Goal: Task Accomplishment & Management: Manage account settings

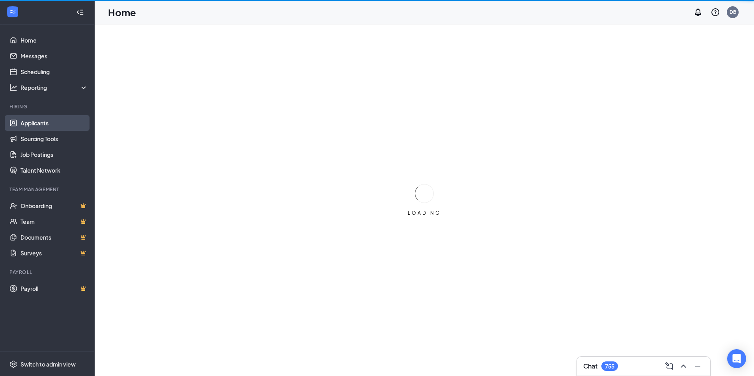
click at [28, 124] on link "Applicants" at bounding box center [54, 123] width 67 height 16
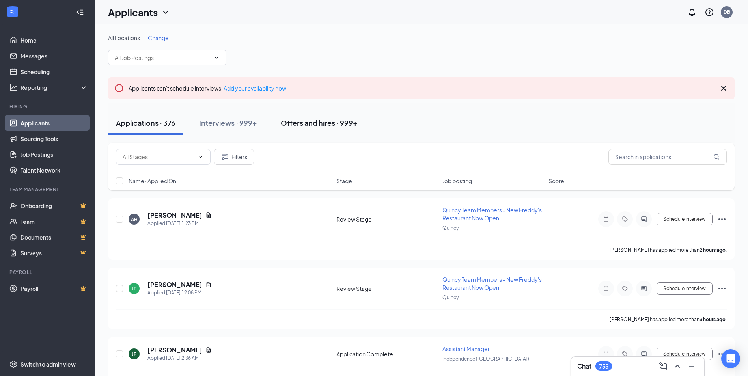
click at [342, 125] on div "Offers and hires · 999+" at bounding box center [319, 123] width 77 height 10
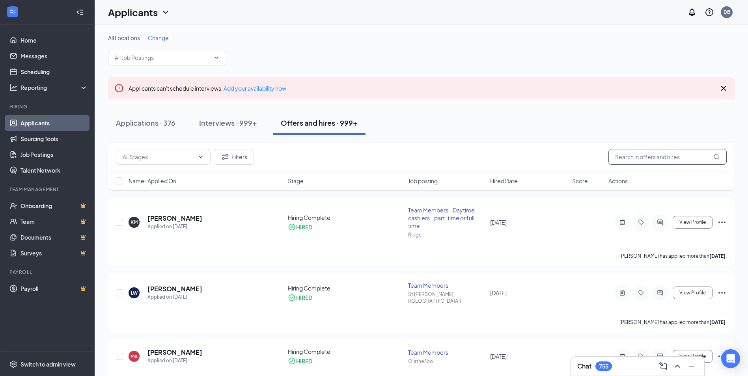
click at [674, 163] on input "text" at bounding box center [668, 157] width 118 height 16
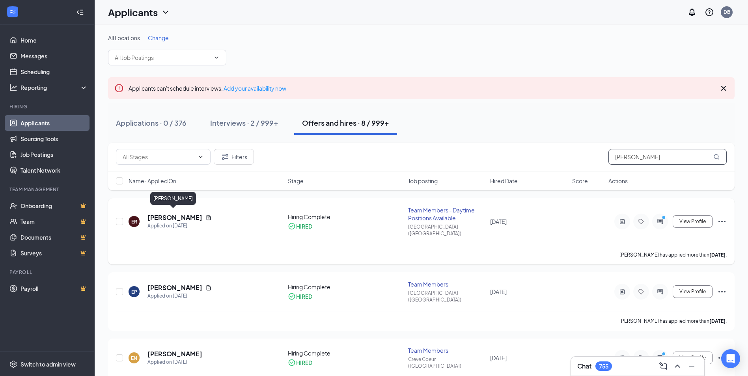
type input "emily"
click at [163, 213] on h5 "Emily Raymer" at bounding box center [175, 217] width 55 height 9
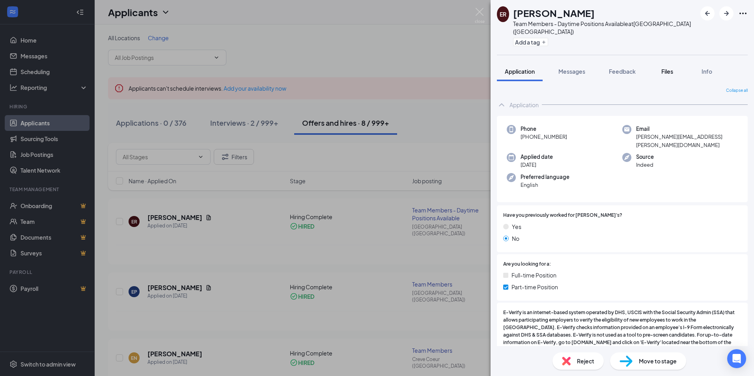
click at [663, 68] on span "Files" at bounding box center [667, 71] width 12 height 7
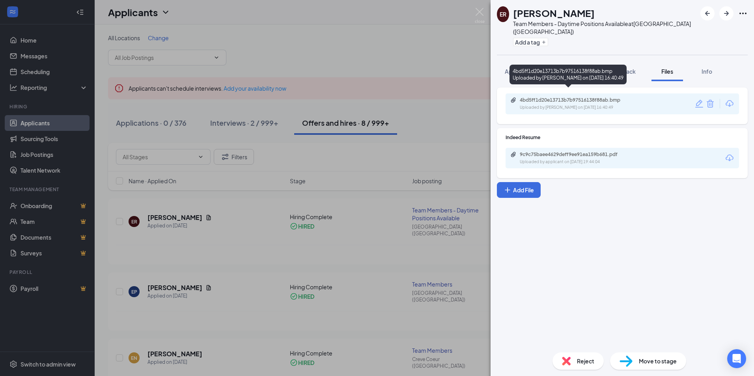
drag, startPoint x: 618, startPoint y: 91, endPoint x: 612, endPoint y: 84, distance: 8.7
click at [612, 84] on div "4bd5ff1d20e13713b7b97516138f88ab.bmp Uploaded by Tammy Wright on Sep 13, 2025 a…" at bounding box center [568, 75] width 117 height 20
click at [600, 97] on div "4bd5ff1d20e13713b7b97516138f88ab.bmp" at bounding box center [575, 100] width 110 height 6
click at [623, 68] on span "Feedback" at bounding box center [622, 71] width 27 height 7
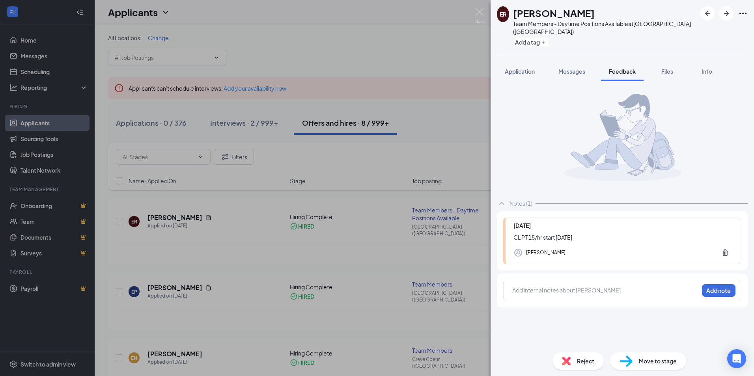
click at [581, 286] on div at bounding box center [605, 291] width 187 height 11
click at [586, 286] on div at bounding box center [606, 290] width 186 height 8
click at [714, 284] on button "Add note" at bounding box center [719, 290] width 34 height 13
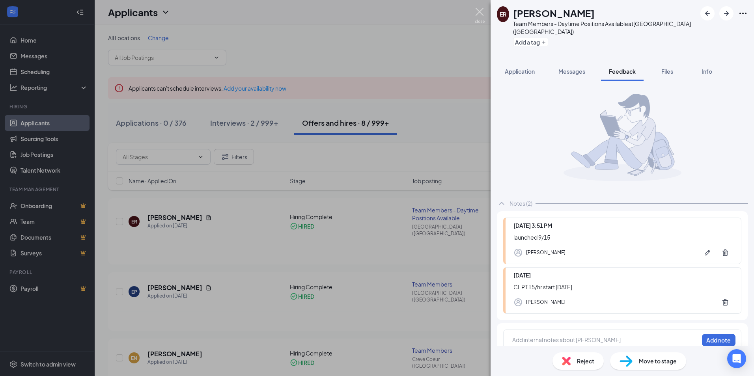
click at [480, 13] on img at bounding box center [480, 15] width 10 height 15
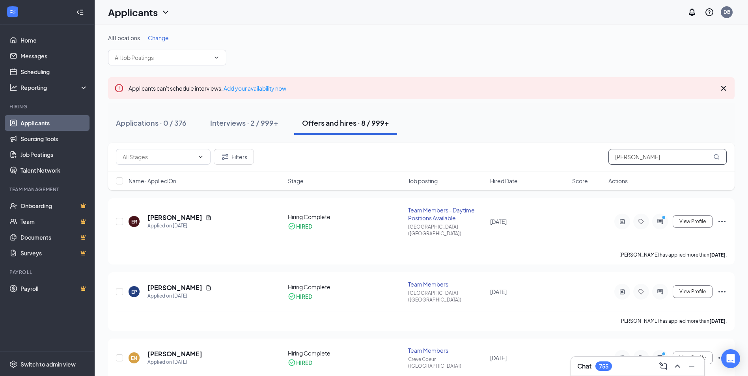
drag, startPoint x: 643, startPoint y: 156, endPoint x: 525, endPoint y: 157, distance: 117.9
click at [527, 157] on div "Filters emily" at bounding box center [421, 157] width 611 height 16
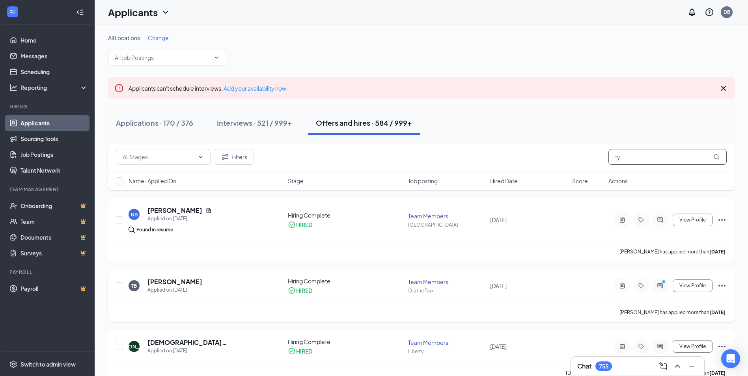
type input "ty"
click at [160, 279] on h5 "Ty Barney" at bounding box center [175, 282] width 55 height 9
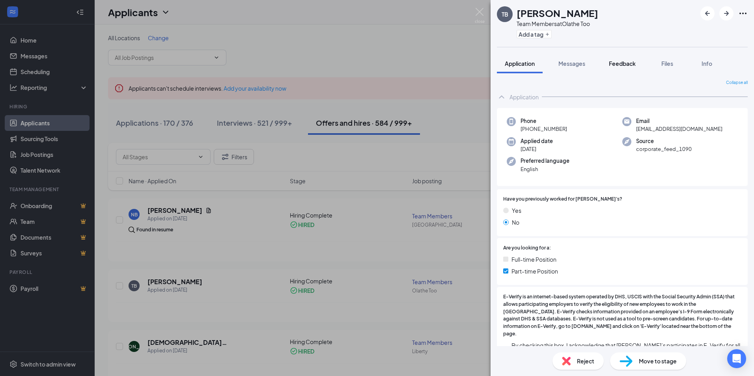
click at [618, 64] on span "Feedback" at bounding box center [622, 63] width 27 height 7
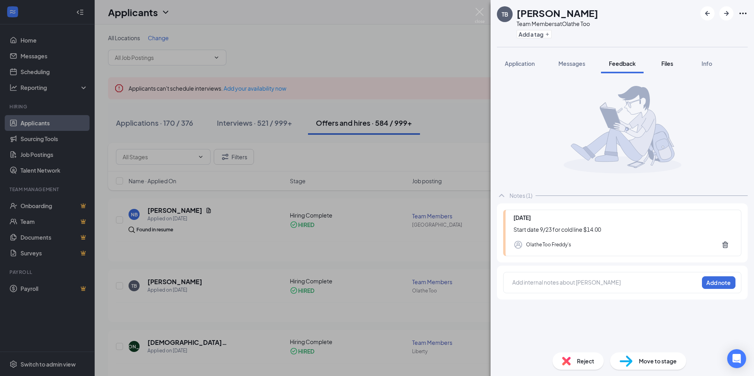
click at [665, 63] on span "Files" at bounding box center [667, 63] width 12 height 7
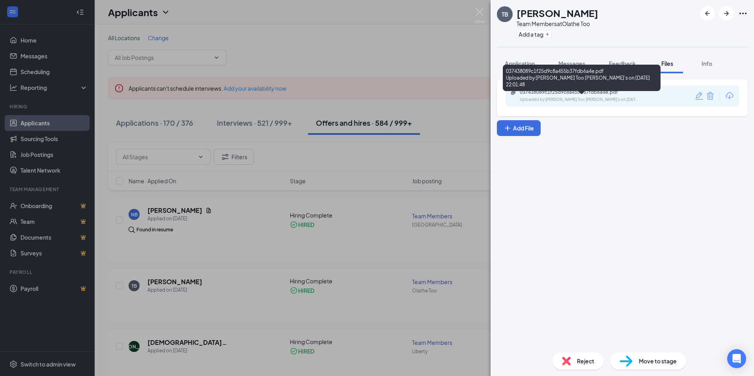
click at [582, 93] on div "037438089c1f25d9c8a455b37fdb6a4e.pdf" at bounding box center [575, 92] width 110 height 6
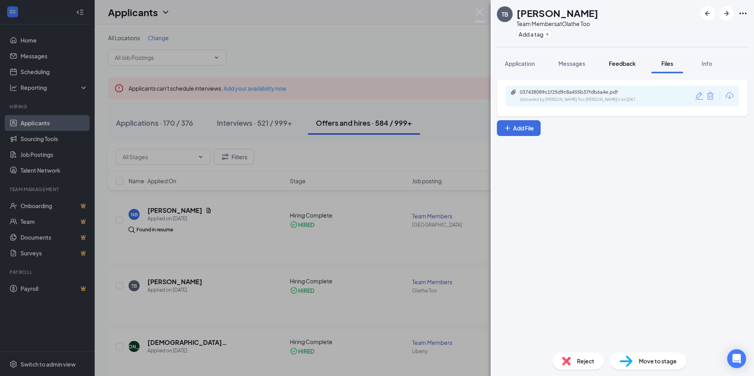
click at [635, 67] on button "Feedback" at bounding box center [622, 64] width 43 height 20
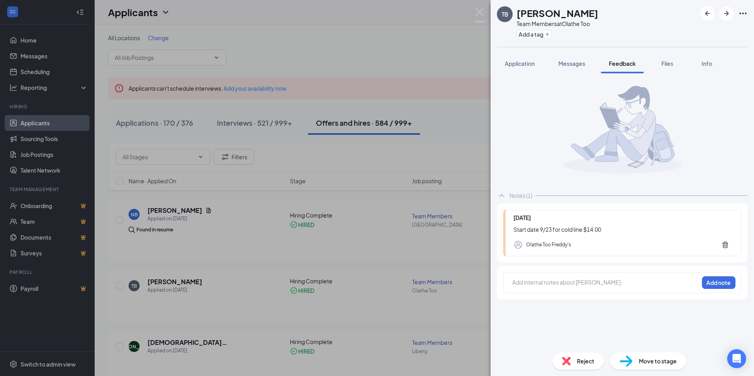
click at [589, 284] on div at bounding box center [606, 282] width 186 height 8
click at [620, 291] on div "Add internal notes about Ty Barney Add note" at bounding box center [622, 282] width 238 height 21
click at [608, 282] on div at bounding box center [606, 282] width 186 height 8
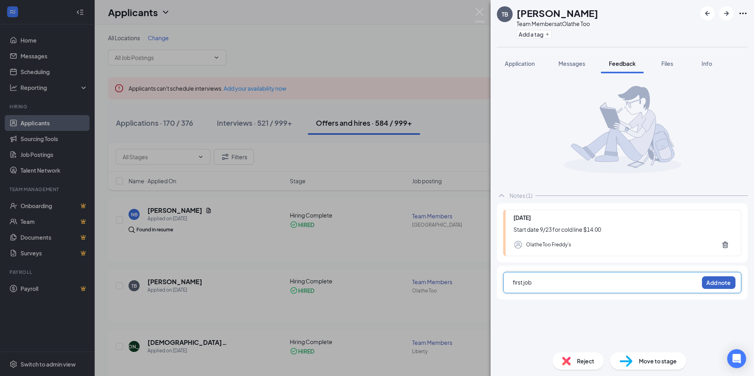
click at [718, 285] on button "Add note" at bounding box center [719, 283] width 34 height 13
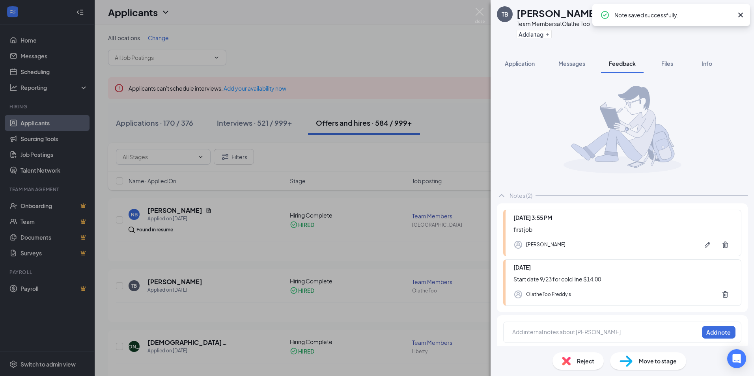
click at [546, 333] on div at bounding box center [606, 332] width 186 height 8
click at [708, 330] on button "Add note" at bounding box center [719, 332] width 34 height 13
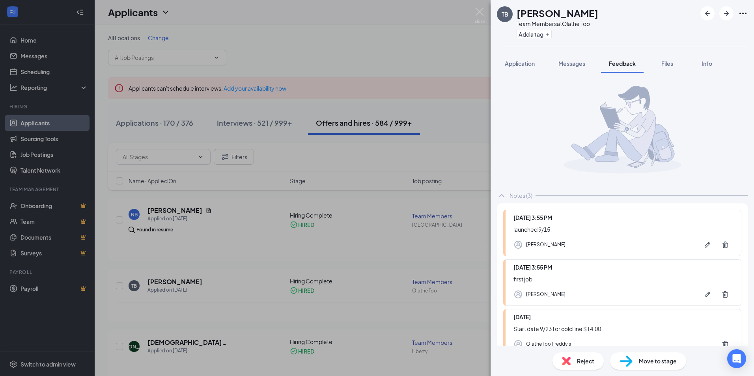
click at [484, 11] on img at bounding box center [480, 15] width 10 height 15
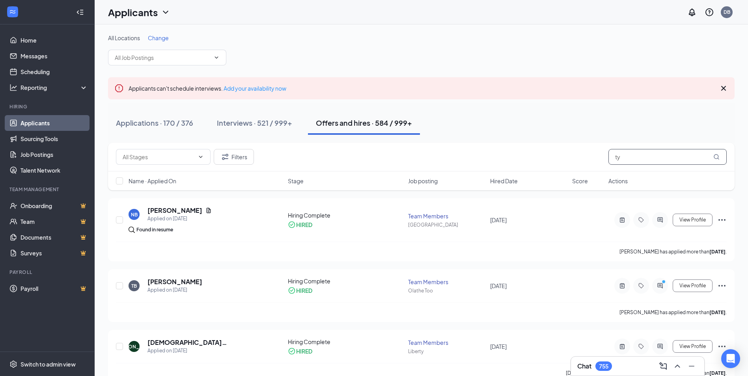
drag, startPoint x: 650, startPoint y: 153, endPoint x: 553, endPoint y: 159, distance: 96.4
click at [553, 159] on div "Filters ty" at bounding box center [421, 157] width 611 height 16
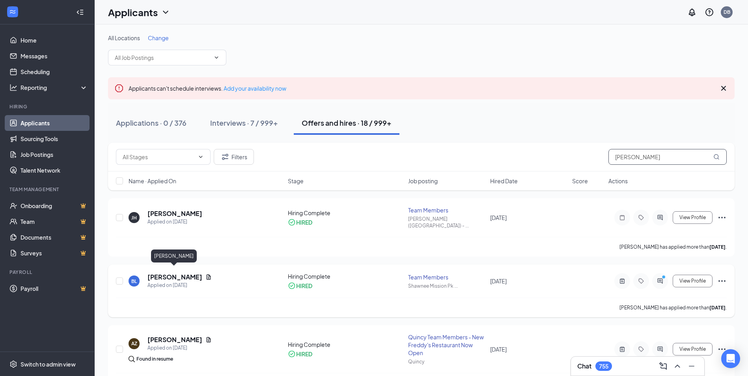
type input "lewis"
drag, startPoint x: 172, startPoint y: 269, endPoint x: 189, endPoint y: 262, distance: 18.2
click at [172, 273] on h5 "Brooklyn Lewis" at bounding box center [175, 277] width 55 height 9
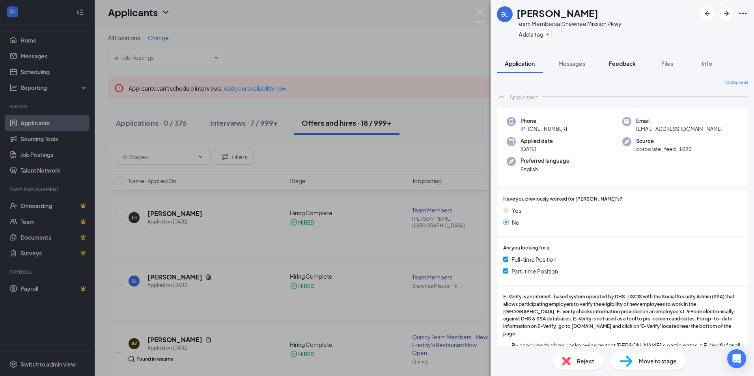
click at [615, 60] on span "Feedback" at bounding box center [622, 63] width 27 height 7
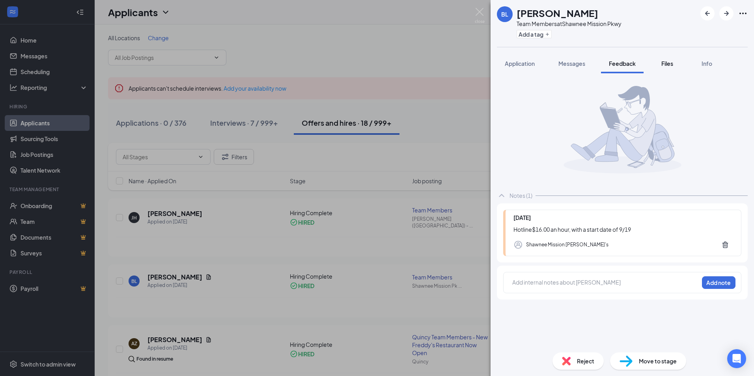
click at [663, 64] on span "Files" at bounding box center [667, 63] width 12 height 7
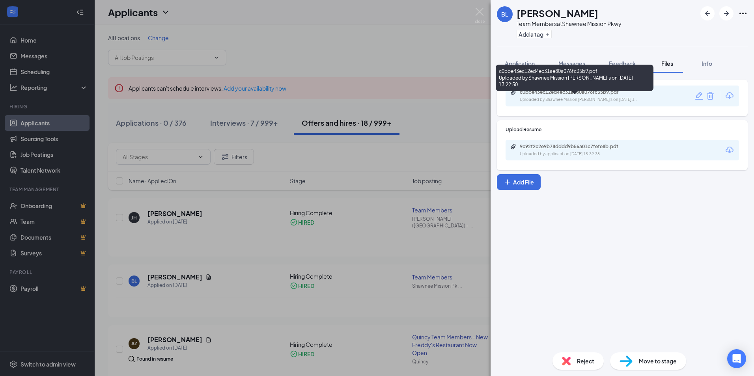
click at [567, 95] on div "c0bbe43ec12ed4ec31ae80a076fc35b9.pdf Uploaded by Shawnee Mission Freddy's on Se…" at bounding box center [574, 96] width 128 height 14
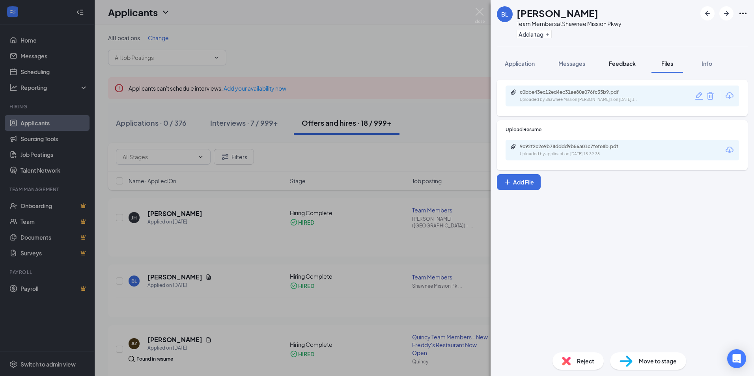
click at [628, 71] on button "Feedback" at bounding box center [622, 64] width 43 height 20
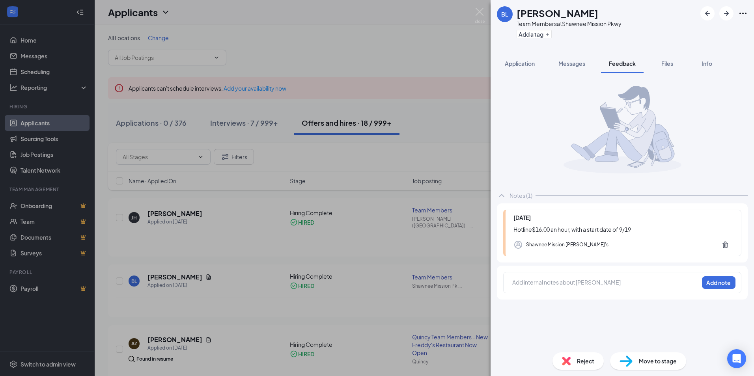
click at [575, 283] on div at bounding box center [606, 282] width 186 height 8
click at [716, 283] on button "Add note" at bounding box center [719, 283] width 34 height 13
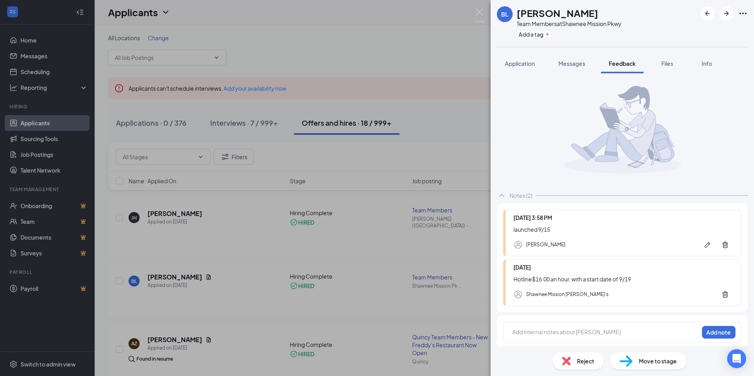
drag, startPoint x: 435, startPoint y: 87, endPoint x: 474, endPoint y: 90, distance: 38.3
click at [435, 87] on div "BL Brooklyn Lewis Team Members at Shawnee Mission Pkwy Add a tag Application Me…" at bounding box center [377, 188] width 754 height 376
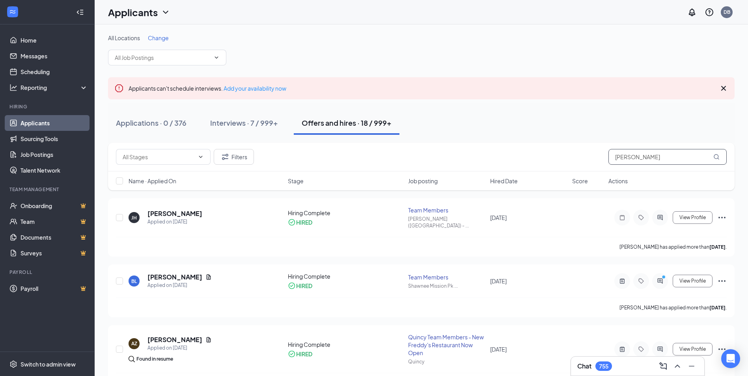
drag, startPoint x: 637, startPoint y: 164, endPoint x: 565, endPoint y: 155, distance: 72.3
click at [565, 155] on div "Filters lewis" at bounding box center [421, 157] width 611 height 16
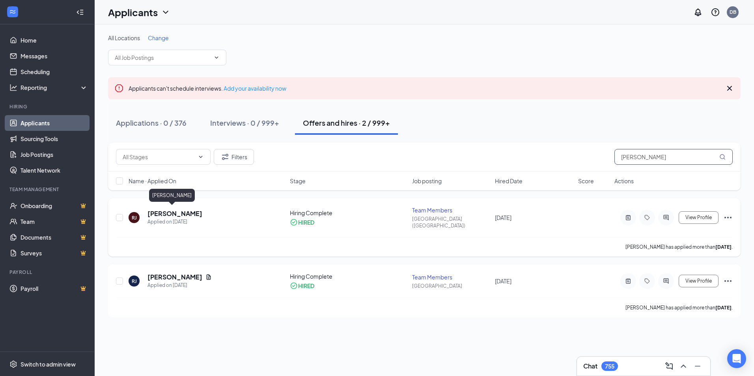
type input "jarvis"
click at [168, 212] on h5 "Ryan Jarvis" at bounding box center [175, 213] width 55 height 9
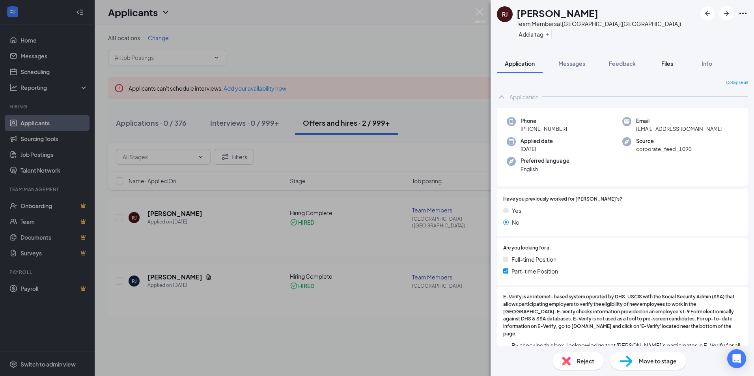
click at [666, 65] on span "Files" at bounding box center [667, 63] width 12 height 7
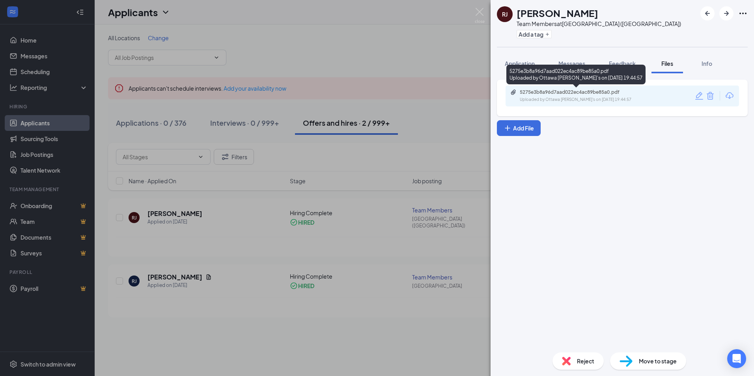
click at [601, 92] on div "5275e3b8a96d7aad022ec4ac89be85a0.pdf" at bounding box center [575, 92] width 110 height 6
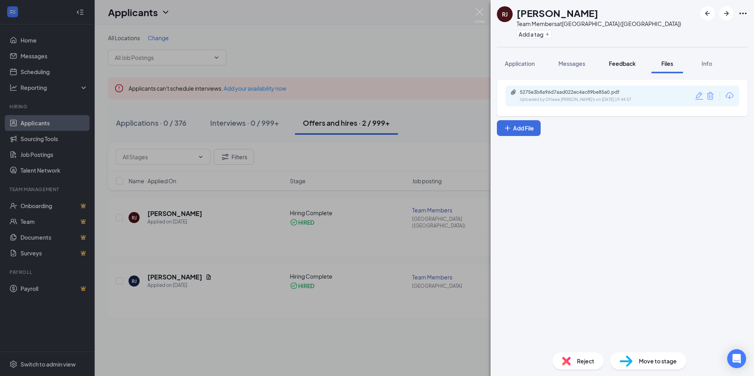
click at [620, 61] on span "Feedback" at bounding box center [622, 63] width 27 height 7
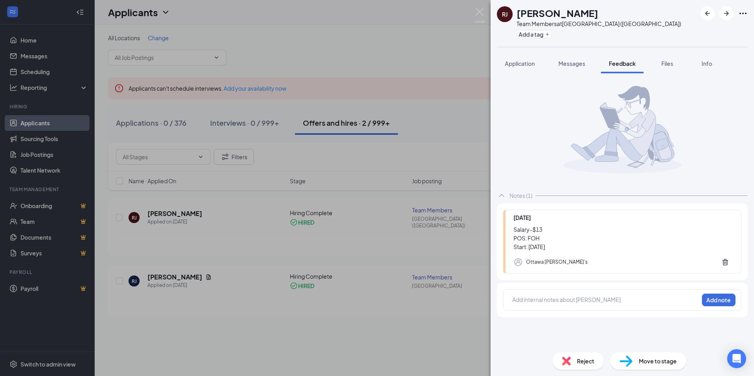
click at [574, 301] on div "RJ Ryan Jarvis Team Members at Ottawa (KS) Add a tag Application Messages Feedb…" at bounding box center [622, 188] width 263 height 376
click at [727, 298] on button "Add note" at bounding box center [719, 300] width 34 height 13
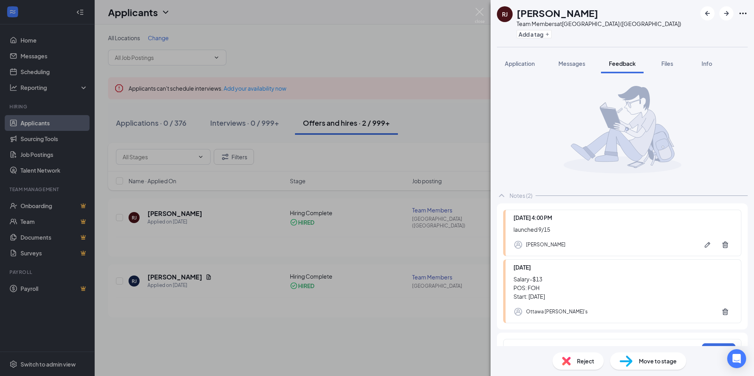
click at [465, 8] on div "RJ Ryan Jarvis Team Members at Ottawa (KS) Add a tag Application Messages Feedb…" at bounding box center [377, 188] width 754 height 376
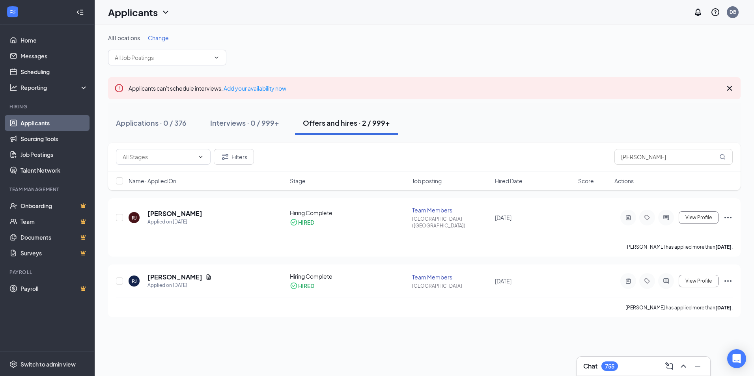
click at [475, 11] on div "Applicants DB" at bounding box center [425, 12] width 660 height 24
drag, startPoint x: 622, startPoint y: 157, endPoint x: 492, endPoint y: 168, distance: 129.8
click at [497, 171] on div "Filters jarvis" at bounding box center [424, 157] width 633 height 29
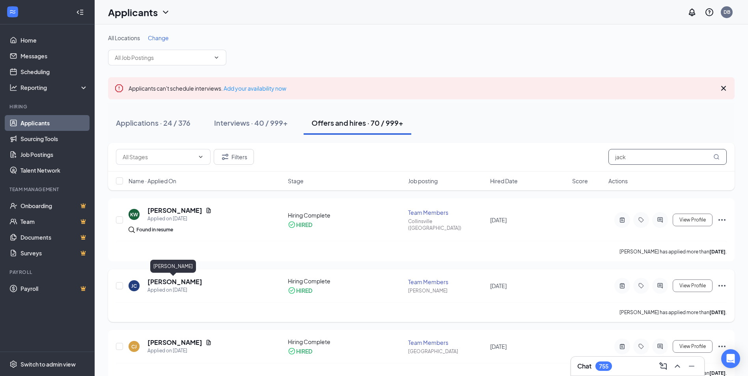
type input "jack"
click at [170, 284] on h5 "Jack Clements" at bounding box center [175, 282] width 55 height 9
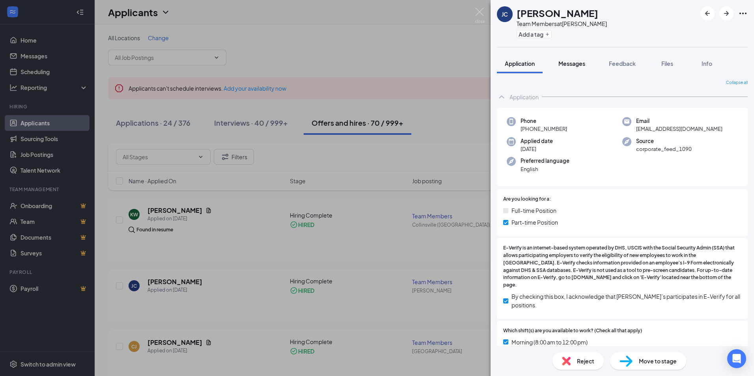
click at [589, 61] on button "Messages" at bounding box center [572, 64] width 43 height 20
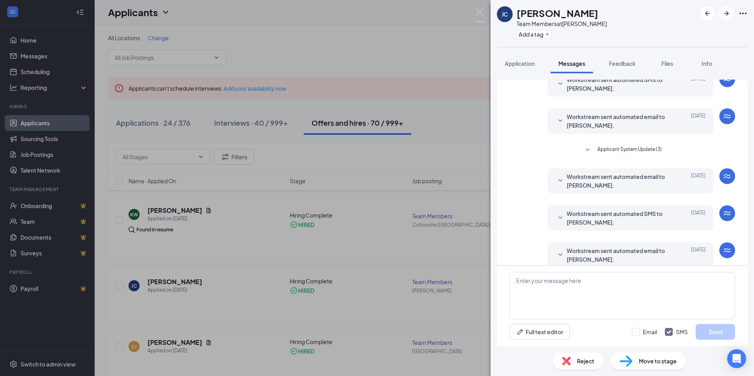
scroll to position [122, 0]
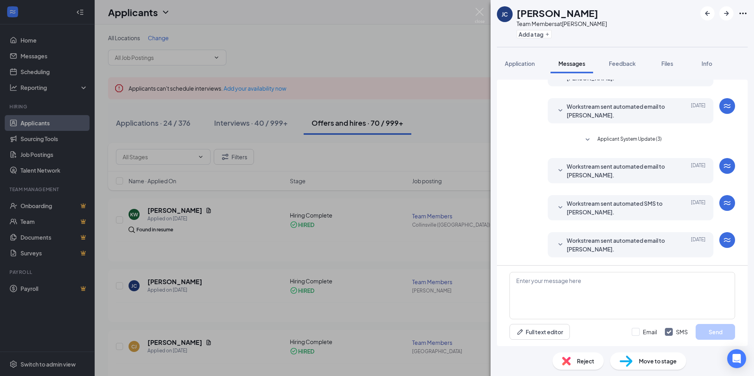
click at [645, 62] on div "Application Messages Feedback Files Info" at bounding box center [622, 64] width 251 height 20
click at [638, 62] on button "Feedback" at bounding box center [622, 64] width 43 height 20
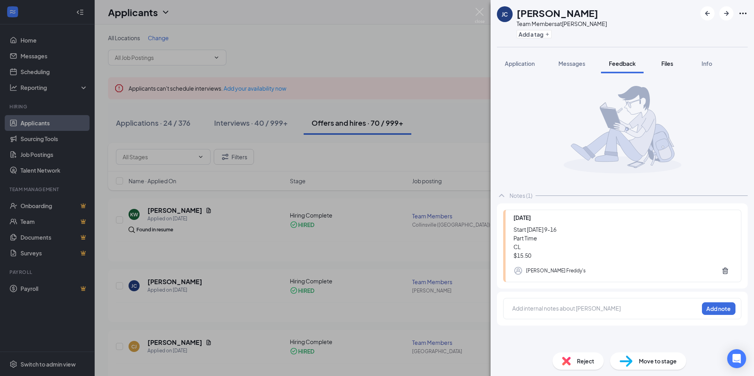
click at [675, 61] on div "Files" at bounding box center [668, 64] width 16 height 8
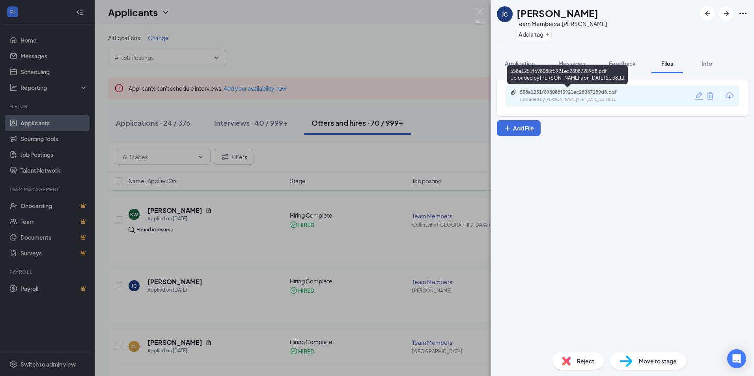
click at [565, 93] on div "558a1251f698088f5921ec28087289d8.pdf" at bounding box center [575, 92] width 110 height 6
click at [626, 60] on span "Feedback" at bounding box center [622, 63] width 27 height 7
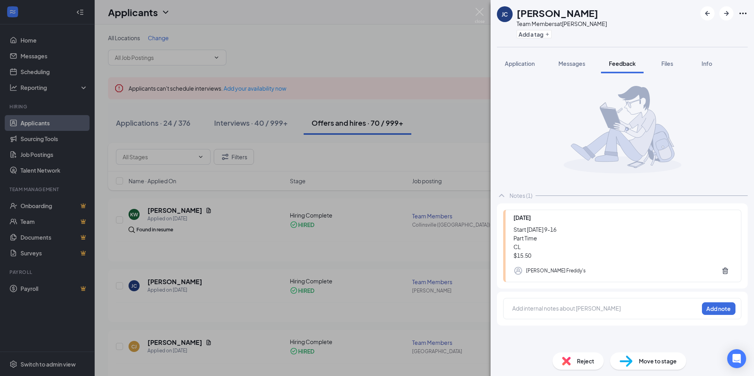
click at [618, 308] on div at bounding box center [606, 309] width 186 height 8
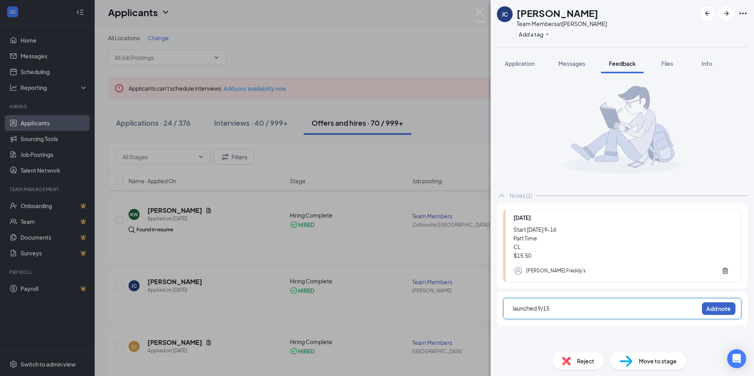
click at [714, 310] on button "Add note" at bounding box center [719, 309] width 34 height 13
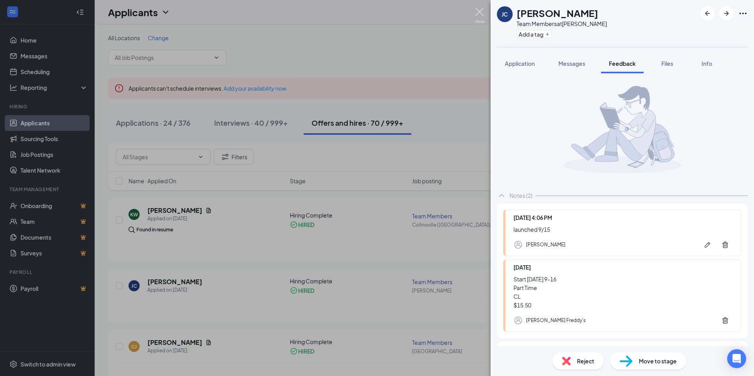
click at [480, 13] on img at bounding box center [480, 15] width 10 height 15
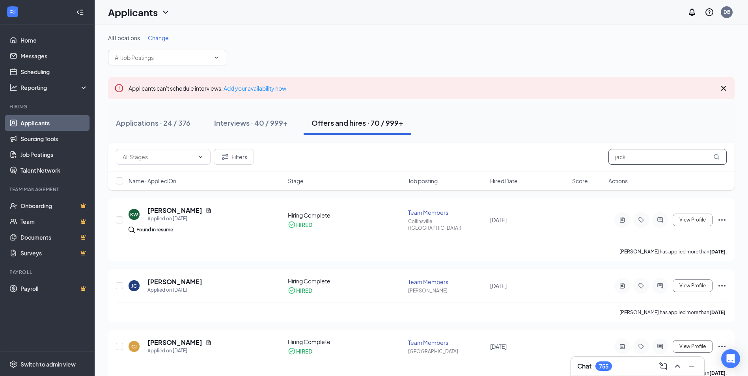
drag, startPoint x: 654, startPoint y: 154, endPoint x: 540, endPoint y: 154, distance: 114.8
click at [540, 154] on div "Filters jack" at bounding box center [421, 157] width 611 height 16
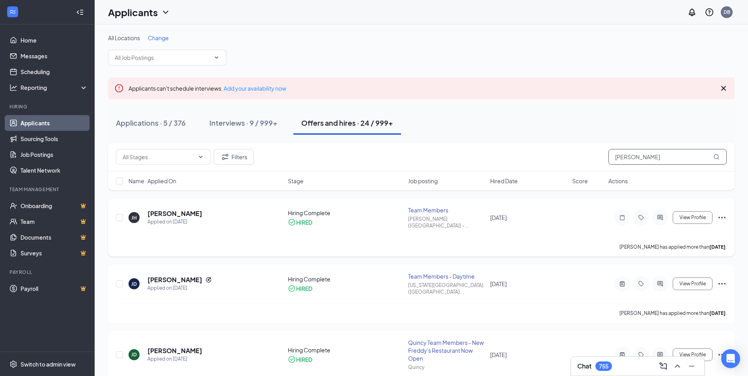
type input "[PERSON_NAME]"
click at [193, 209] on h5 "[PERSON_NAME]" at bounding box center [175, 213] width 55 height 9
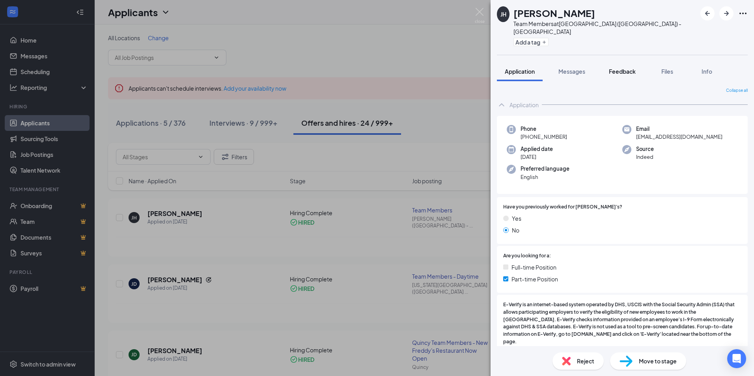
click at [621, 68] on span "Feedback" at bounding box center [622, 71] width 27 height 7
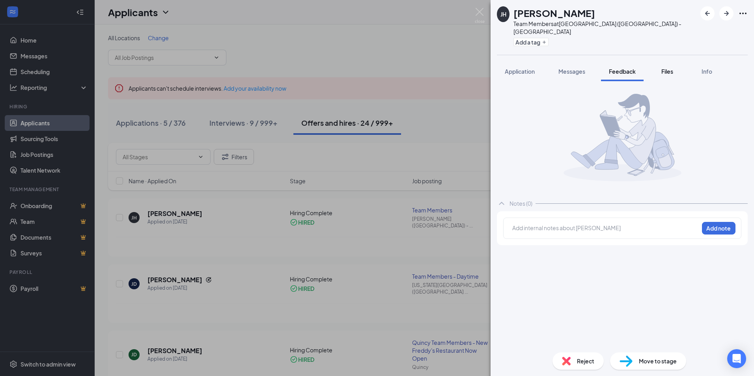
click at [660, 62] on button "Files" at bounding box center [668, 72] width 32 height 20
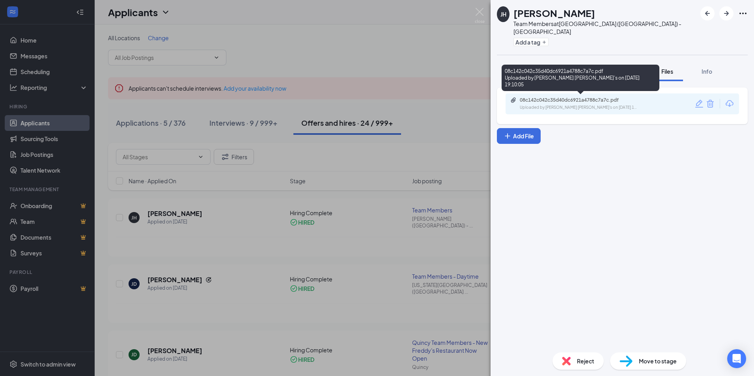
click at [579, 97] on div "08c142c042c35d40dc6921a4788c7a7c.pdf Uploaded by Sappington Freddy's on Sep 14,…" at bounding box center [574, 104] width 128 height 14
click at [630, 68] on span "Feedback" at bounding box center [622, 71] width 27 height 7
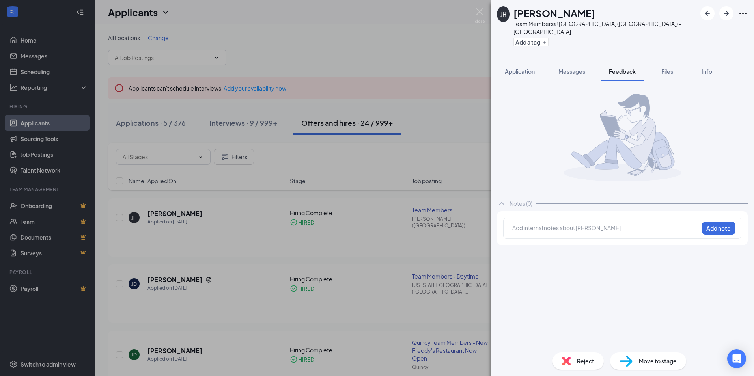
click at [562, 224] on div at bounding box center [606, 228] width 186 height 8
click at [664, 170] on img at bounding box center [623, 138] width 118 height 88
drag, startPoint x: 478, startPoint y: 14, endPoint x: 492, endPoint y: 50, distance: 39.3
click at [478, 14] on img at bounding box center [480, 15] width 10 height 15
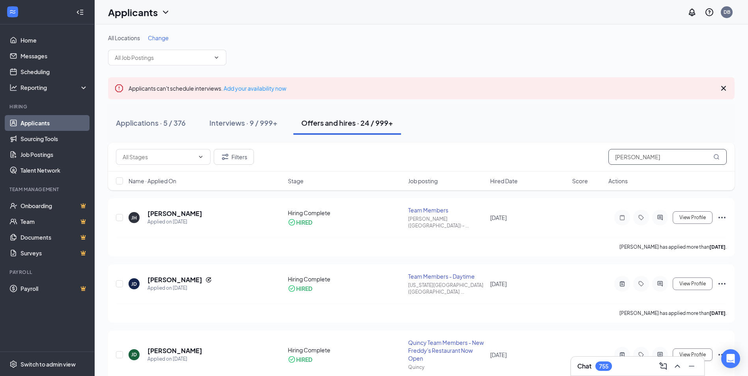
drag, startPoint x: 651, startPoint y: 159, endPoint x: 519, endPoint y: 163, distance: 131.8
click at [518, 163] on div "Filters jacob" at bounding box center [421, 157] width 611 height 16
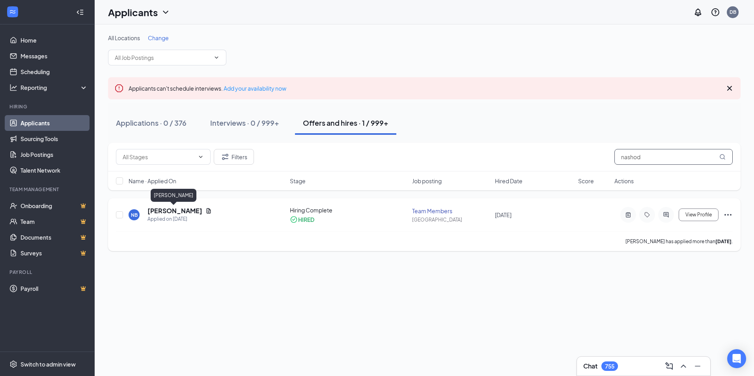
type input "nashod"
click at [153, 209] on h5 "[PERSON_NAME]" at bounding box center [175, 211] width 55 height 9
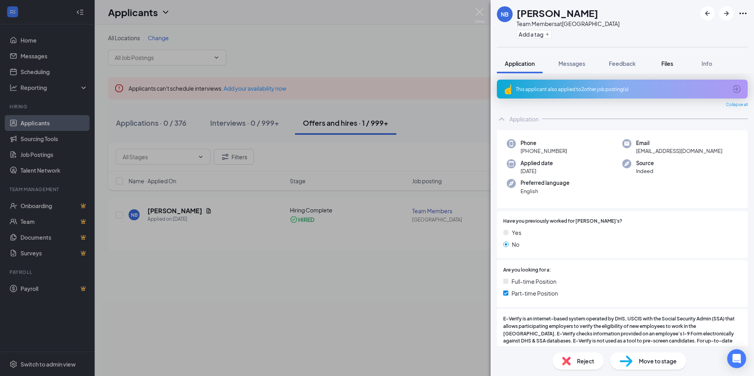
click at [671, 59] on button "Files" at bounding box center [668, 64] width 32 height 20
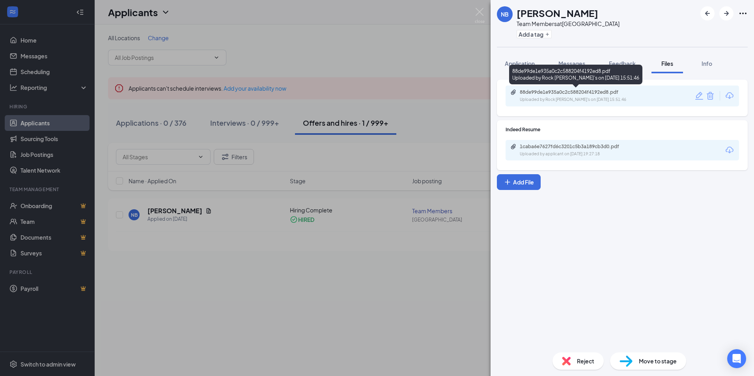
click at [574, 95] on div "88de99de1e935a0c2c588204f4192ed8.pdf" at bounding box center [575, 92] width 110 height 6
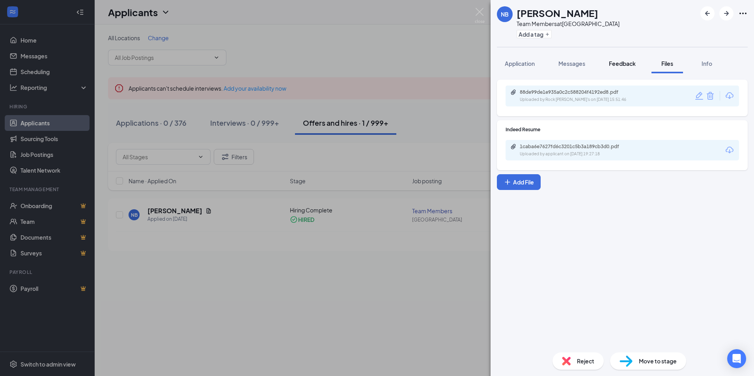
click at [620, 63] on span "Feedback" at bounding box center [622, 63] width 27 height 7
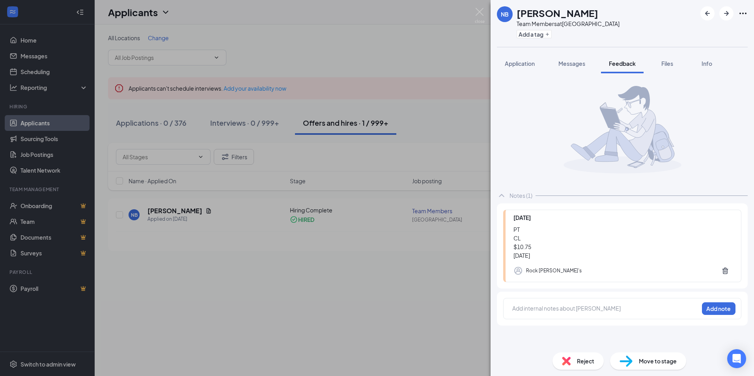
click at [550, 308] on div at bounding box center [606, 309] width 186 height 8
click at [711, 312] on button "Add note" at bounding box center [719, 309] width 34 height 13
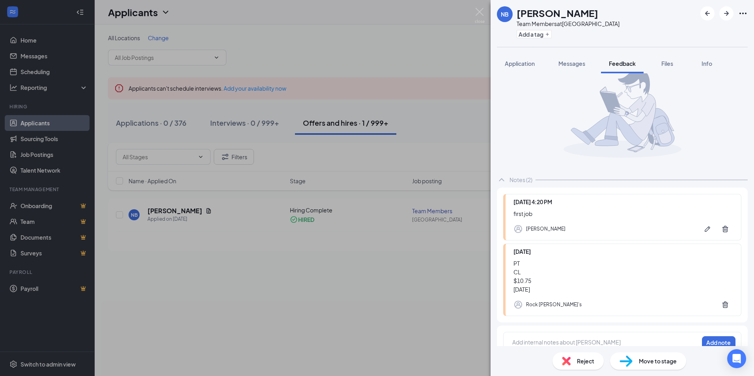
scroll to position [29, 0]
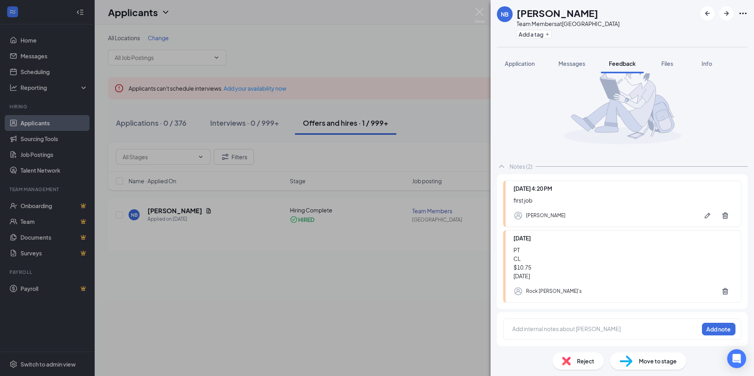
click at [587, 322] on div "Add internal notes about [PERSON_NAME] Add note" at bounding box center [622, 329] width 238 height 21
click at [581, 332] on div at bounding box center [606, 329] width 186 height 8
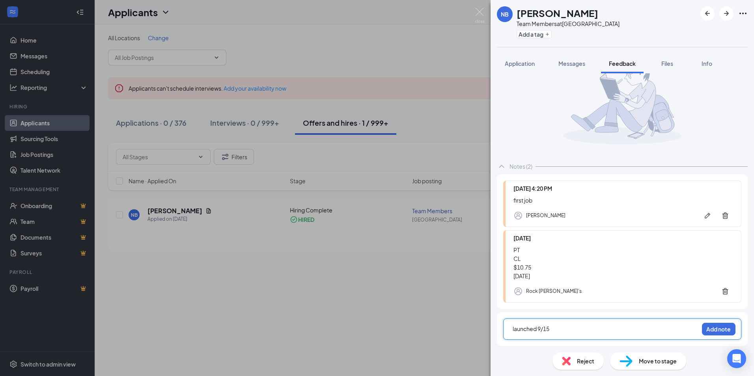
click at [703, 322] on div "launched 9/15 Add note" at bounding box center [622, 329] width 238 height 21
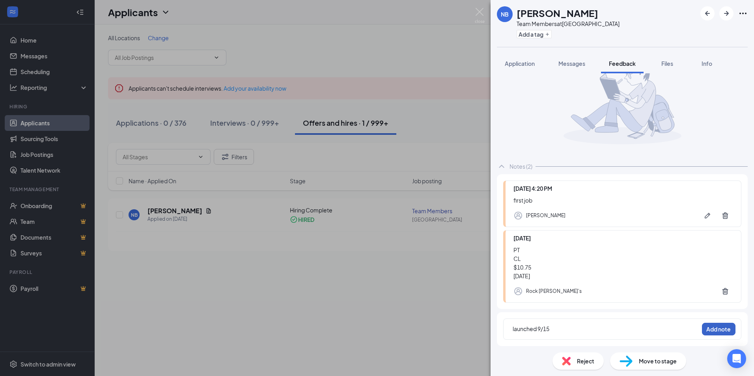
click at [706, 330] on button "Add note" at bounding box center [719, 329] width 34 height 13
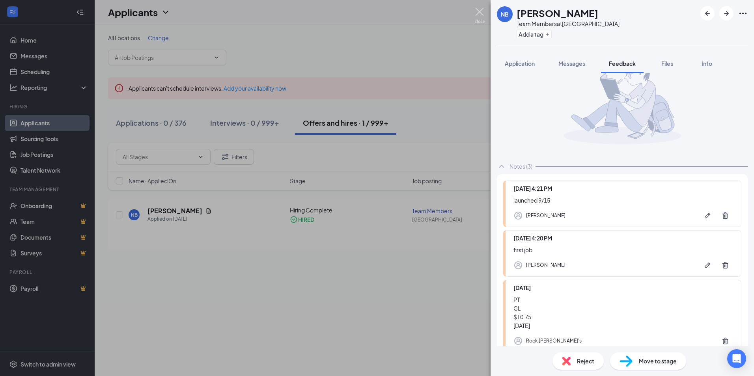
click at [484, 12] on img at bounding box center [480, 15] width 10 height 15
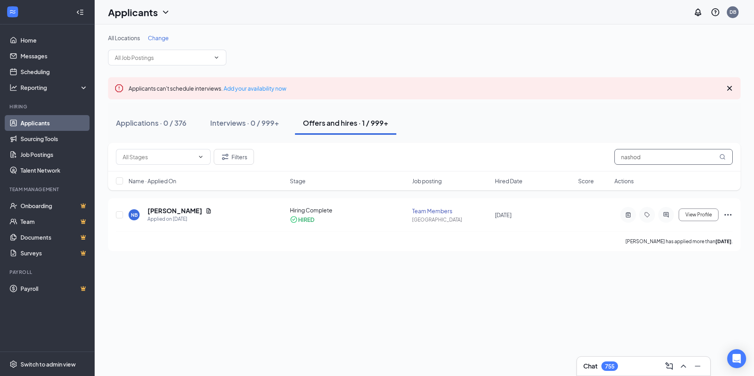
click at [671, 151] on input "nashod" at bounding box center [674, 157] width 118 height 16
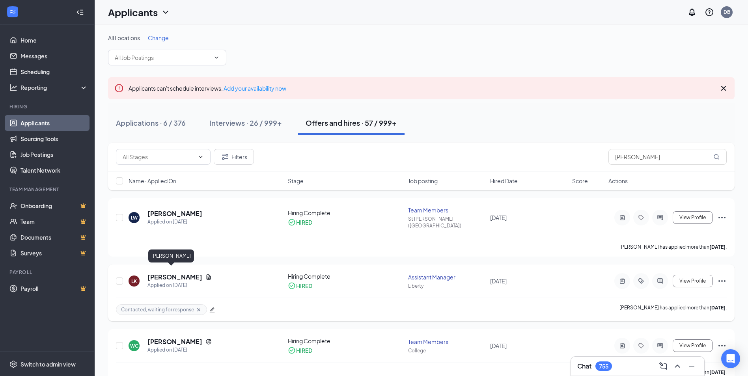
click at [163, 273] on h5 "[PERSON_NAME]" at bounding box center [175, 277] width 55 height 9
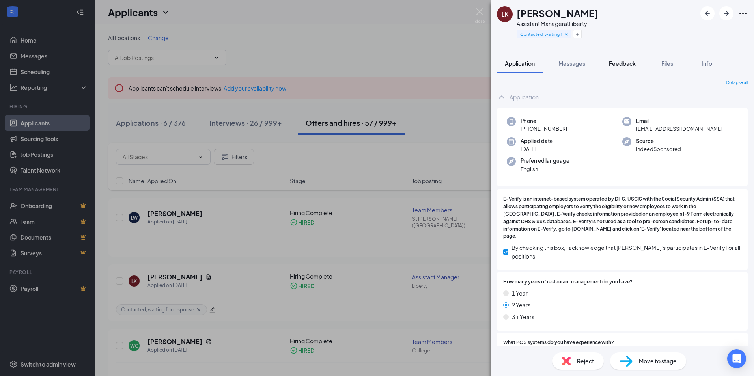
click at [642, 58] on button "Feedback" at bounding box center [622, 64] width 43 height 20
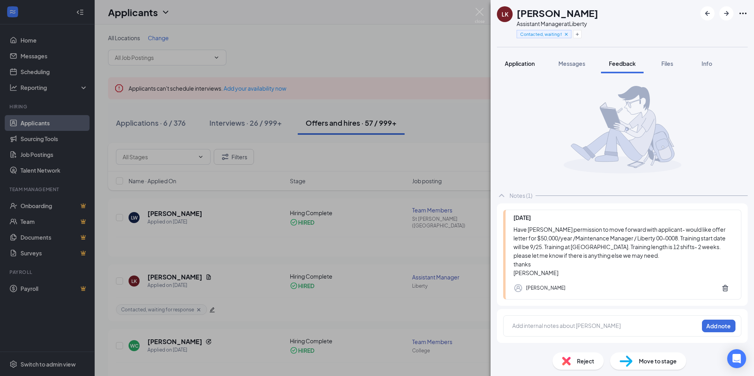
click at [523, 63] on span "Application" at bounding box center [520, 63] width 30 height 7
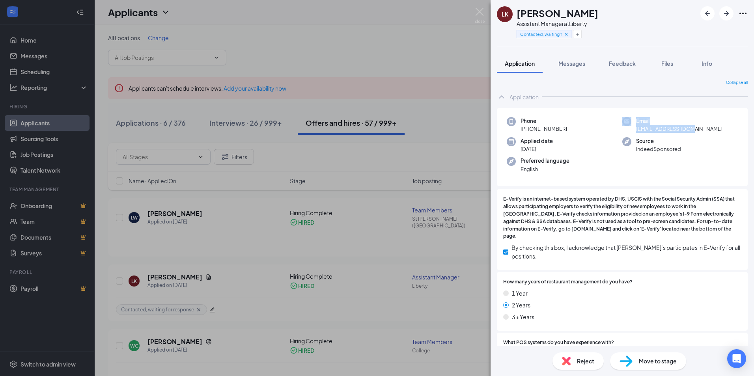
drag, startPoint x: 681, startPoint y: 131, endPoint x: 622, endPoint y: 132, distance: 58.8
click at [622, 132] on div "Email [EMAIL_ADDRESS][DOMAIN_NAME]" at bounding box center [680, 125] width 116 height 16
drag, startPoint x: 689, startPoint y: 131, endPoint x: 631, endPoint y: 132, distance: 58.0
click at [631, 132] on div "Email [EMAIL_ADDRESS][DOMAIN_NAME]" at bounding box center [680, 125] width 116 height 16
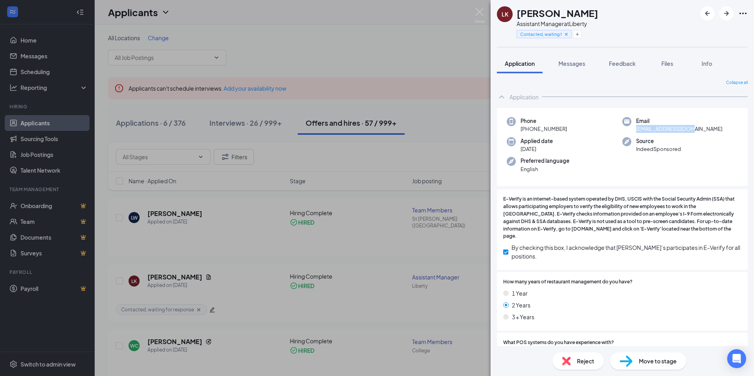
copy span "[EMAIL_ADDRESS][DOMAIN_NAME]"
click at [614, 62] on span "Feedback" at bounding box center [622, 63] width 27 height 7
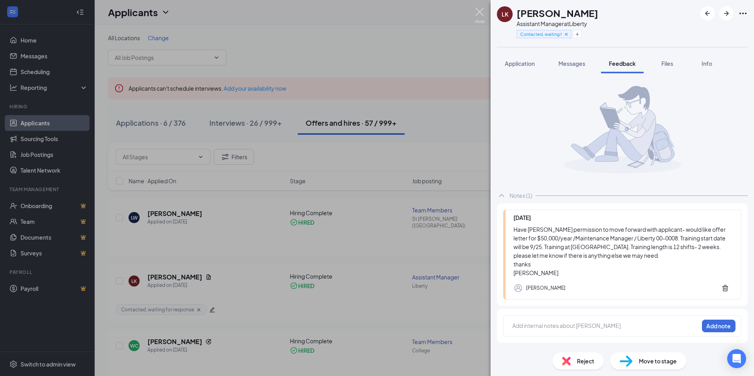
drag, startPoint x: 477, startPoint y: 17, endPoint x: 521, endPoint y: 53, distance: 57.1
click at [477, 17] on img at bounding box center [480, 15] width 10 height 15
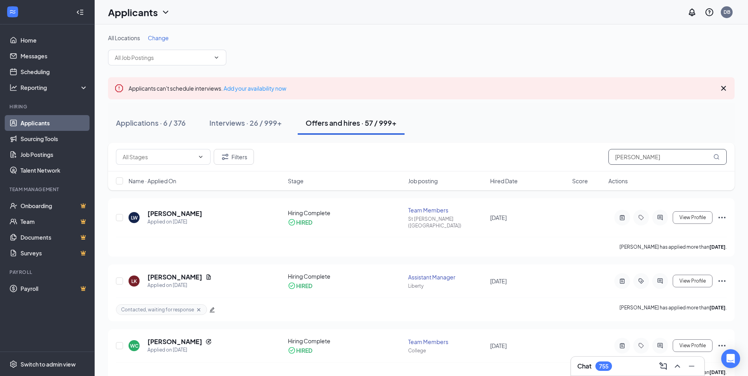
drag, startPoint x: 645, startPoint y: 160, endPoint x: 476, endPoint y: 153, distance: 168.5
click at [476, 153] on div "Filters [PERSON_NAME]" at bounding box center [421, 157] width 611 height 16
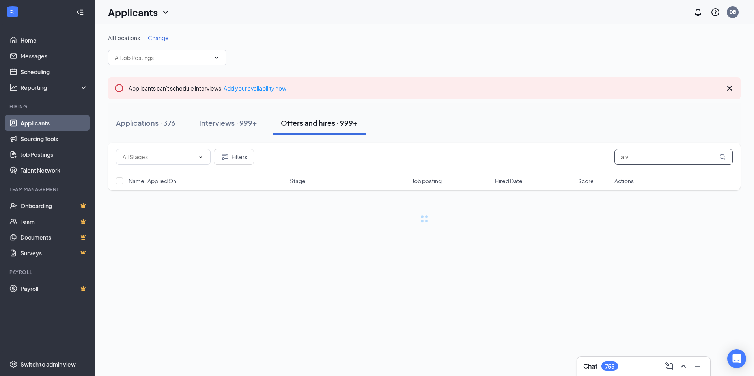
type input "alv"
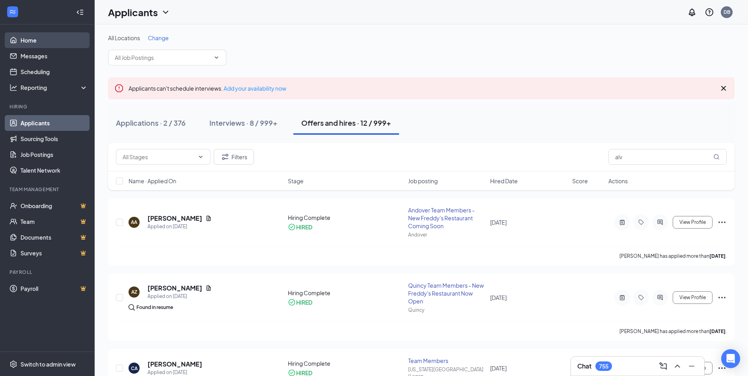
click at [36, 41] on link "Home" at bounding box center [54, 40] width 67 height 16
